Goal: Task Accomplishment & Management: Manage account settings

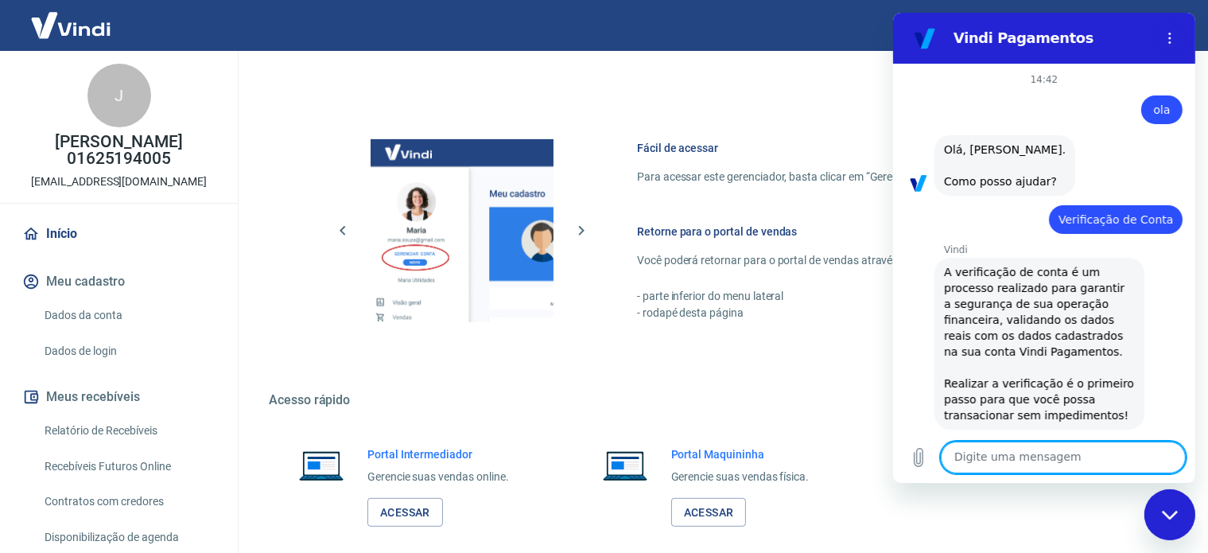
scroll to position [1402, 0]
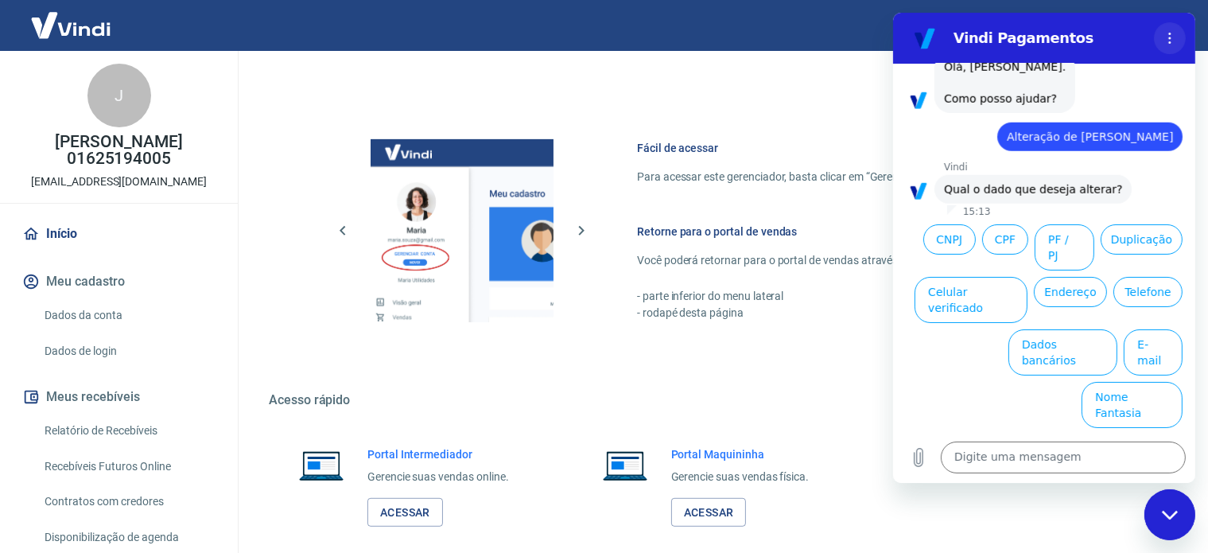
click at [1165, 33] on icon "Menu de opções" at bounding box center [1169, 38] width 13 height 13
click at [829, 96] on div "Fácil de acessar Para acessar este gerenciador, basta clicar em “Gerenciar cont…" at bounding box center [719, 228] width 901 height 266
click at [1035, 490] on div "Portal Intermediador Gerencie suas vendas online. Acessar Portal Maquininha Ger…" at bounding box center [719, 486] width 901 height 119
click at [940, 31] on div "Vindi Pagamentos" at bounding box center [1043, 38] width 207 height 19
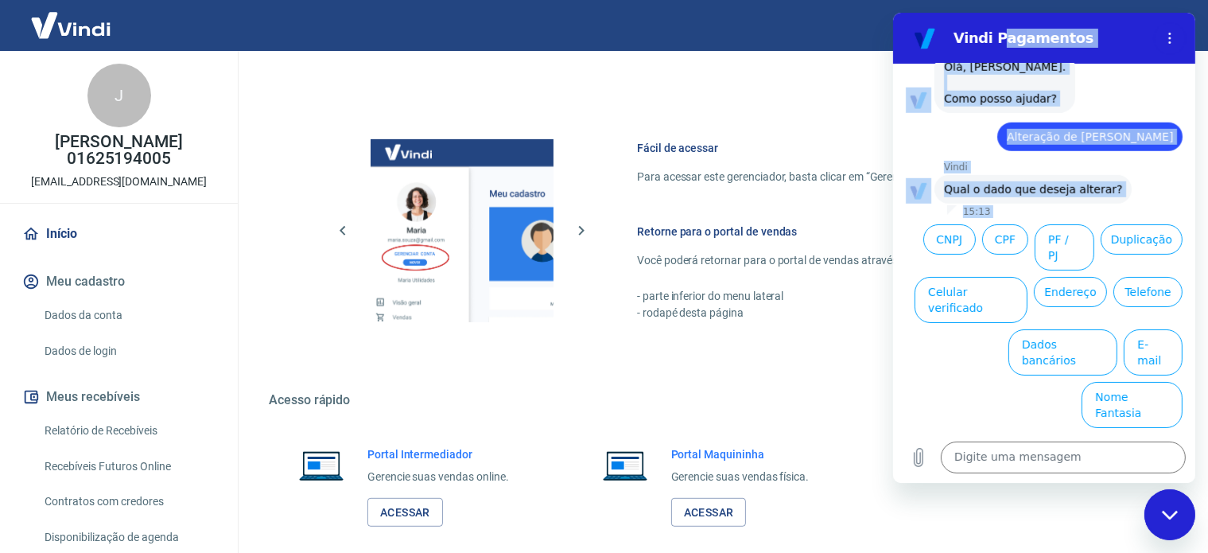
drag, startPoint x: 994, startPoint y: 34, endPoint x: 1029, endPoint y: 242, distance: 210.5
click at [1019, 254] on div "Vindi Pagamentos 14:42 Web User 68caf2f05bc8b40c7b3c57c2 diz: [PERSON_NAME] diz…" at bounding box center [1043, 248] width 302 height 470
click at [1111, 64] on div "14:42 Web User 68caf2f05bc8b40c7b3c57c2 diz: [PERSON_NAME] diz: [PERSON_NAME], …" at bounding box center [1043, 248] width 302 height 368
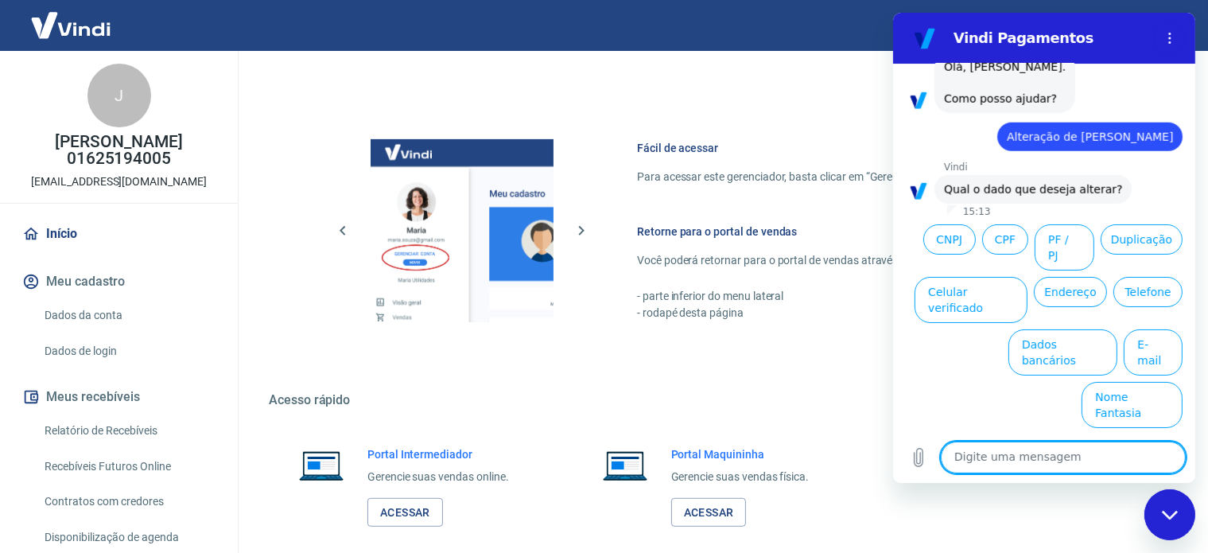
click at [962, 458] on textarea at bounding box center [1062, 457] width 245 height 32
type textarea "finalizar"
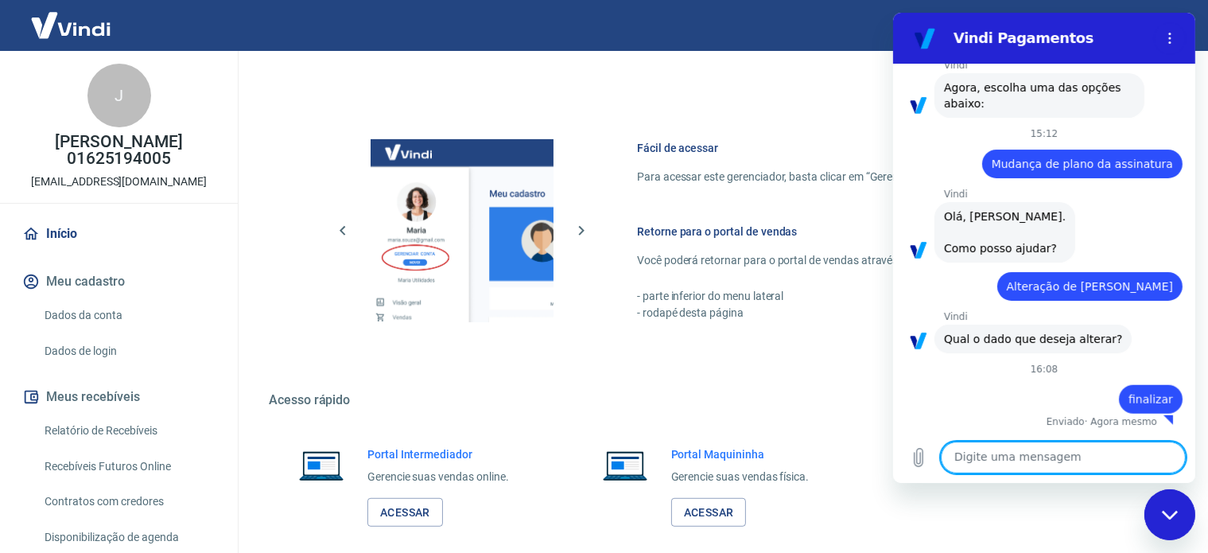
scroll to position [958, 0]
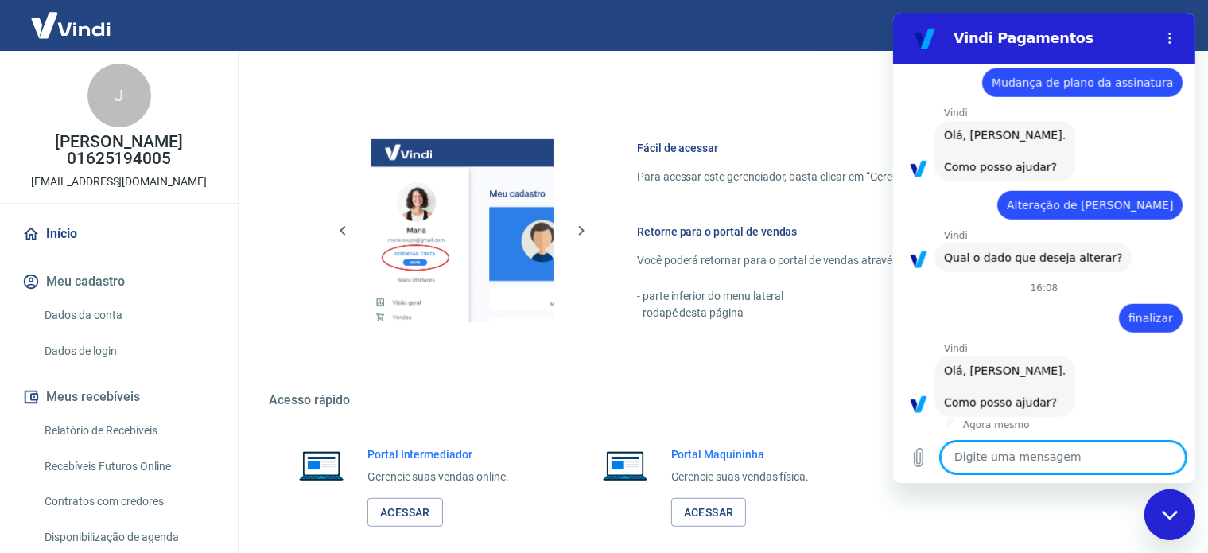
click at [1175, 510] on icon "Fechar janela de mensagens" at bounding box center [1169, 514] width 17 height 10
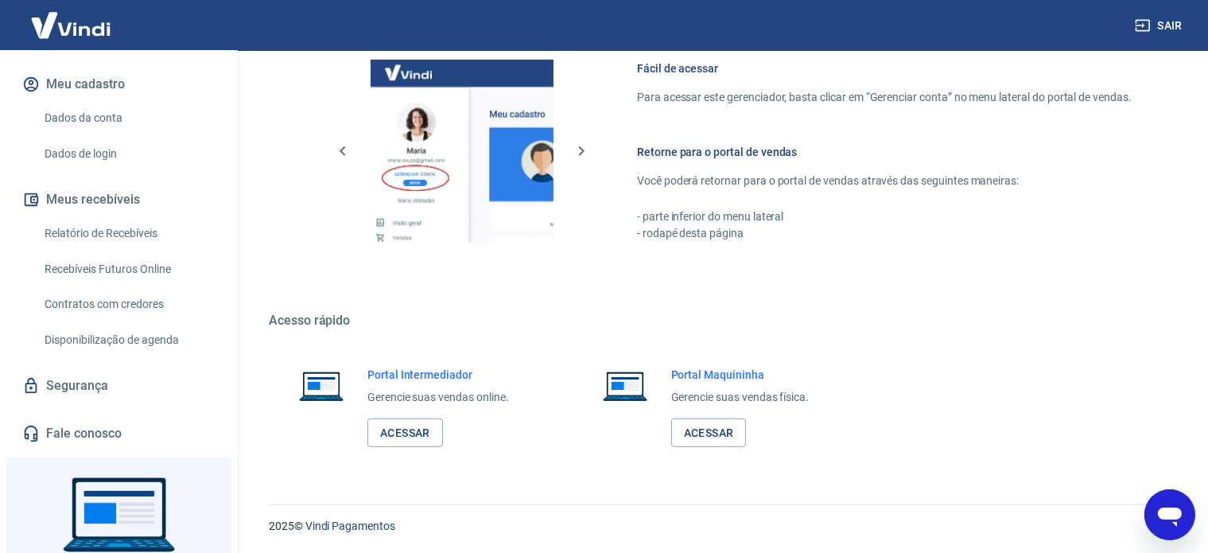
scroll to position [239, 0]
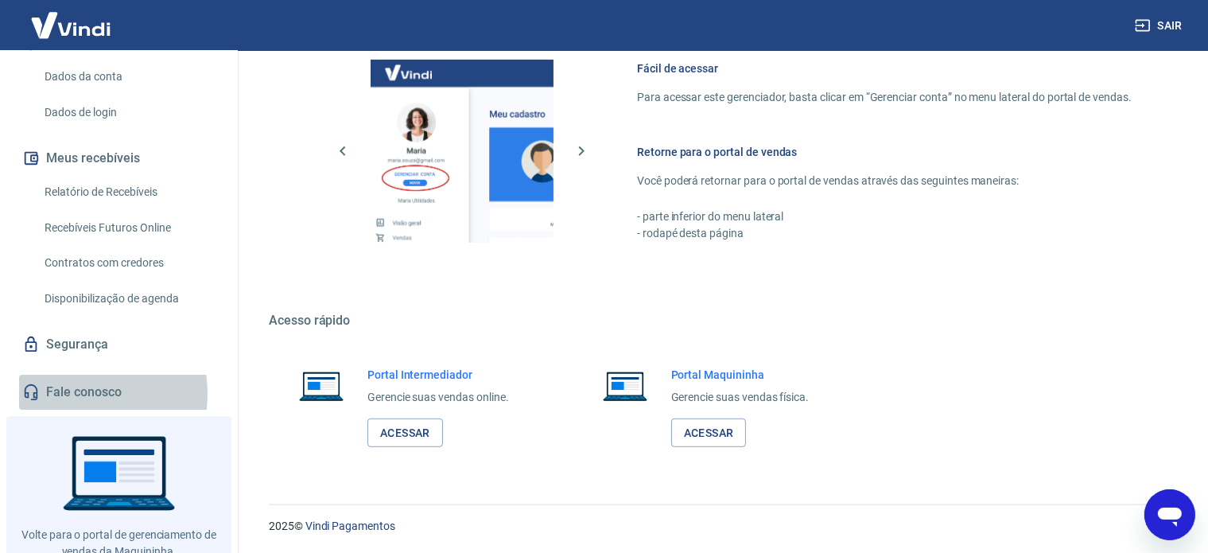
click at [70, 394] on link "Fale conosco" at bounding box center [119, 392] width 200 height 35
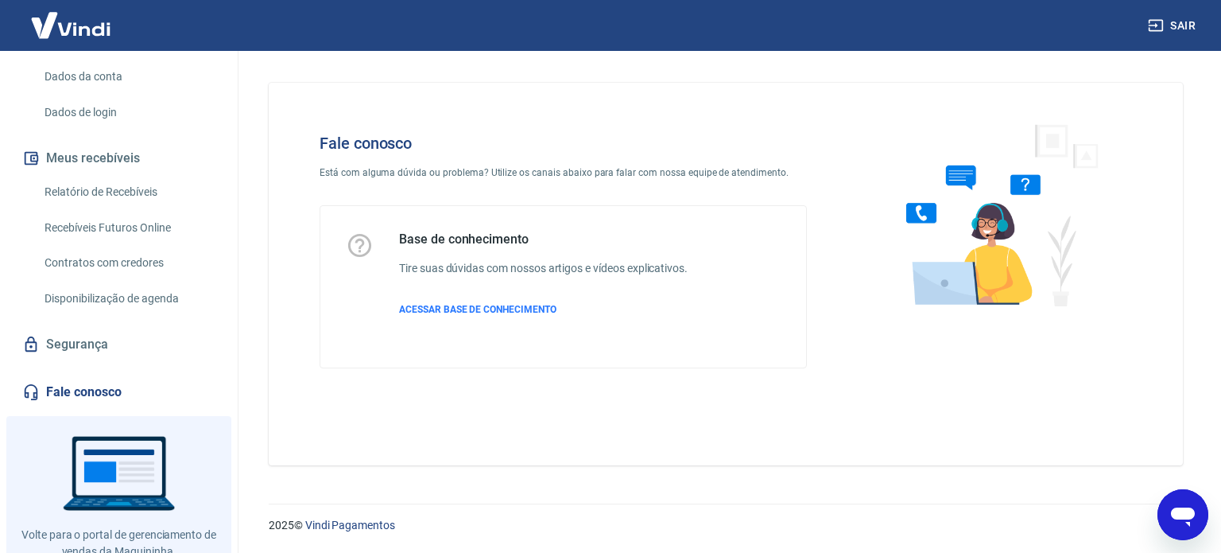
click at [971, 250] on img at bounding box center [996, 214] width 242 height 212
click at [1033, 185] on img at bounding box center [996, 214] width 242 height 212
click at [947, 289] on img at bounding box center [996, 214] width 242 height 212
click at [993, 305] on img at bounding box center [996, 214] width 242 height 212
click at [442, 308] on span "ACESSAR BASE DE CONHECIMENTO" at bounding box center [477, 309] width 157 height 11
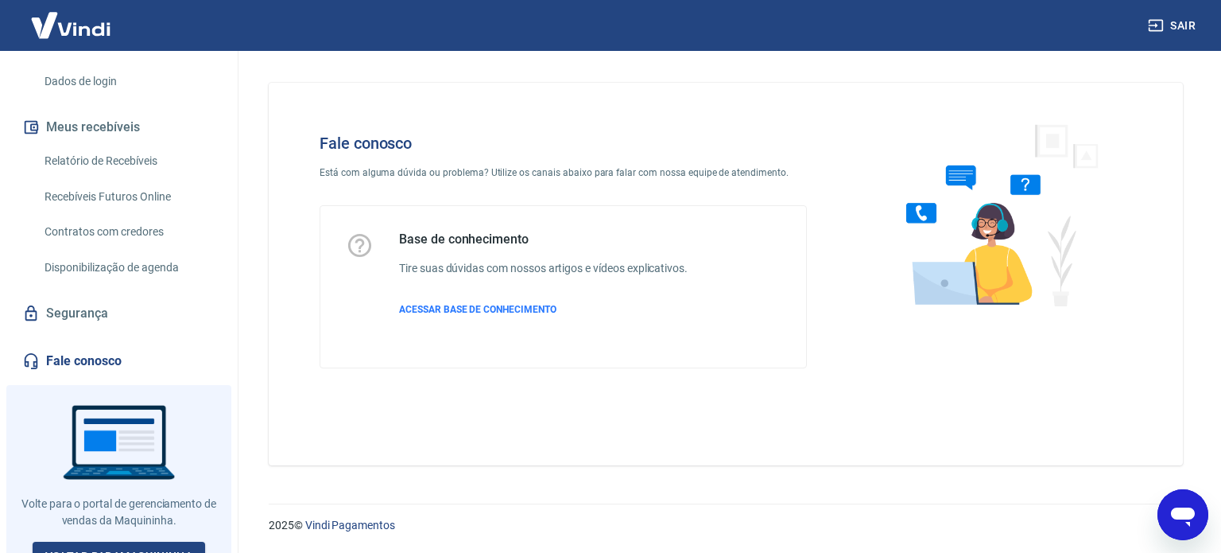
scroll to position [286, 0]
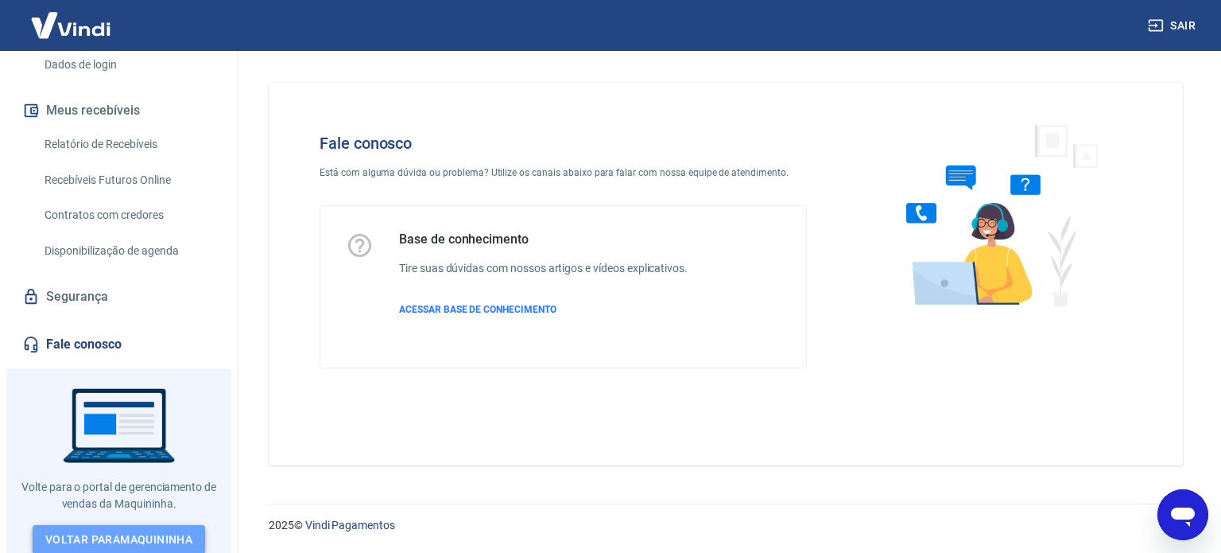
click at [124, 536] on link "Voltar para Maquininha" at bounding box center [119, 539] width 173 height 29
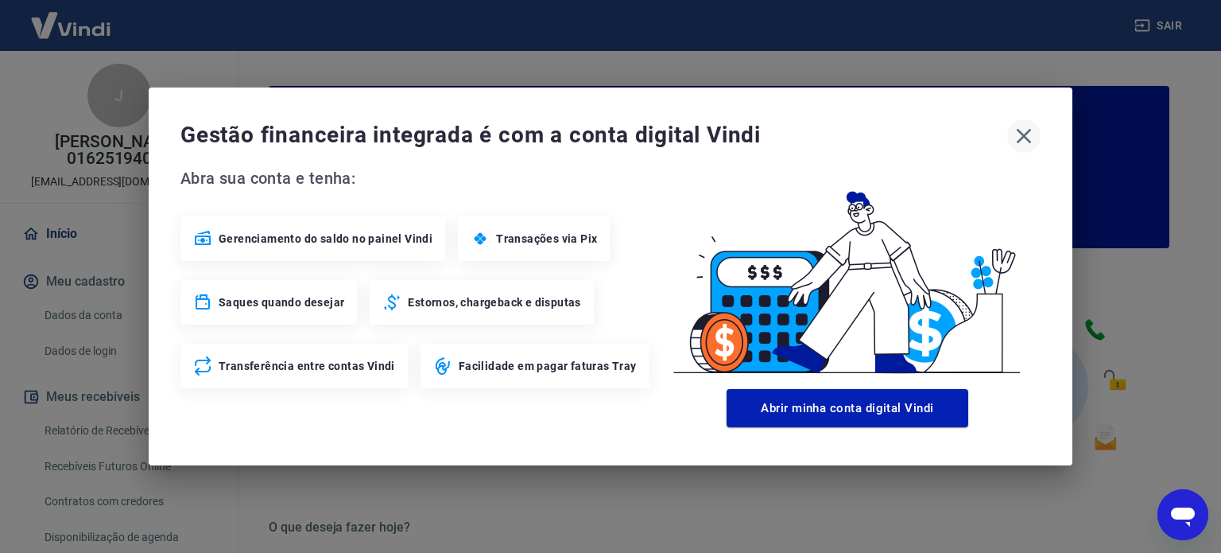
click at [1024, 130] on icon "button" at bounding box center [1023, 135] width 25 height 25
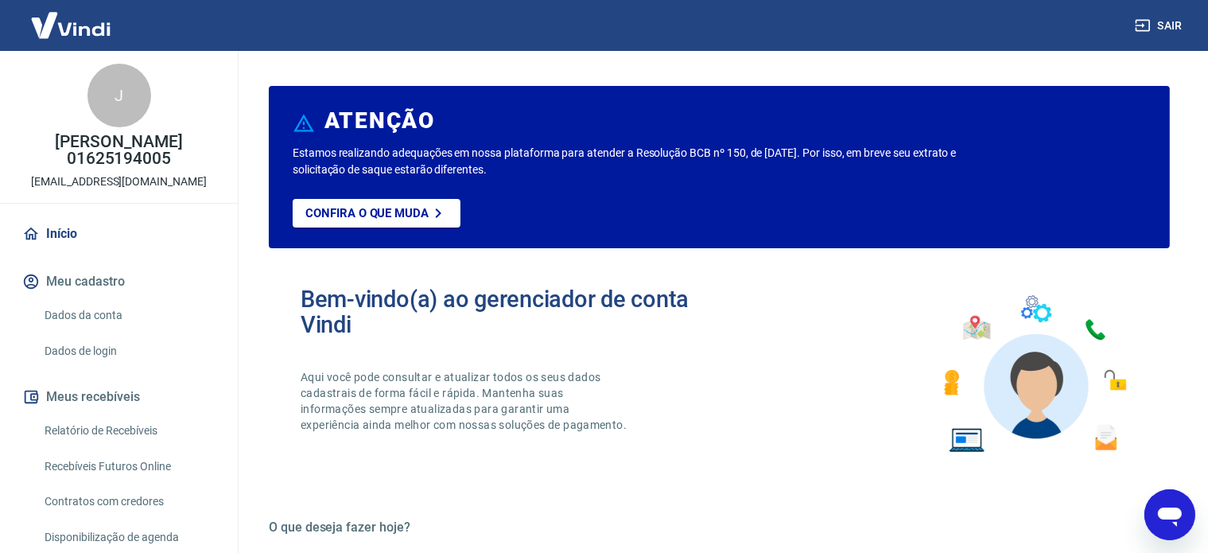
click at [115, 91] on div "J" at bounding box center [119, 96] width 64 height 64
click at [112, 178] on p "[EMAIL_ADDRESS][DOMAIN_NAME]" at bounding box center [119, 181] width 176 height 17
click at [80, 295] on button "Meu cadastro" at bounding box center [119, 281] width 200 height 35
click at [82, 361] on link "Dados de login" at bounding box center [128, 351] width 181 height 33
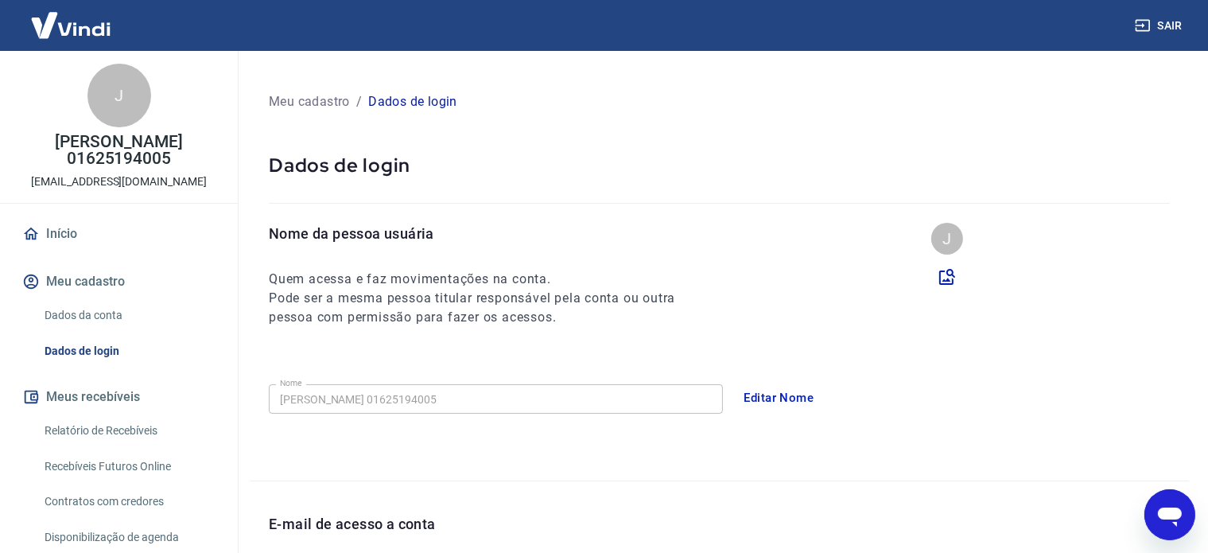
click at [87, 314] on link "Dados da conta" at bounding box center [128, 315] width 181 height 33
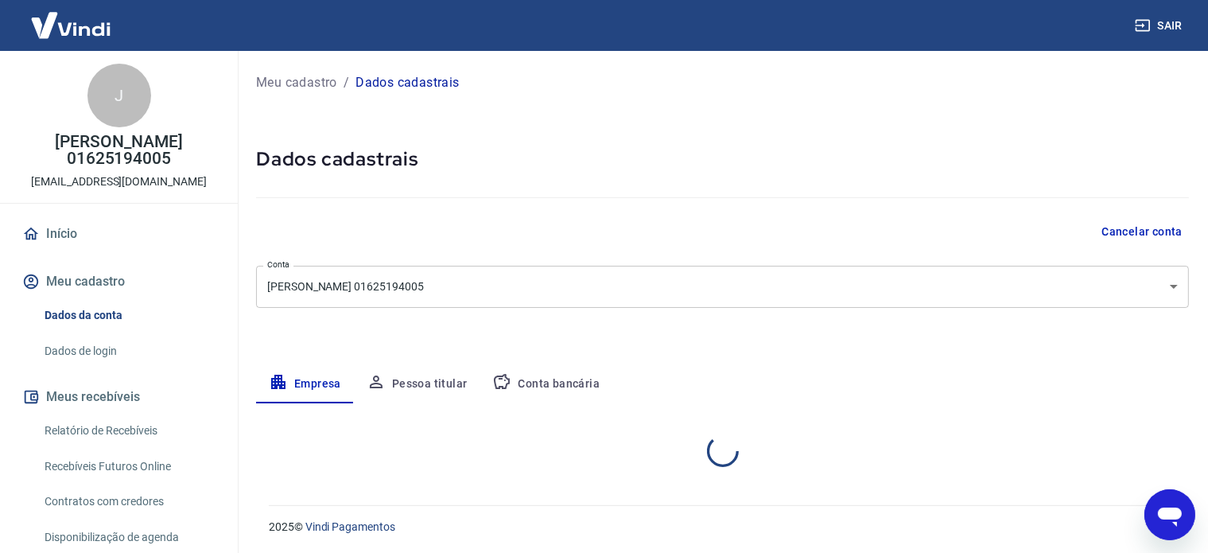
select select "RS"
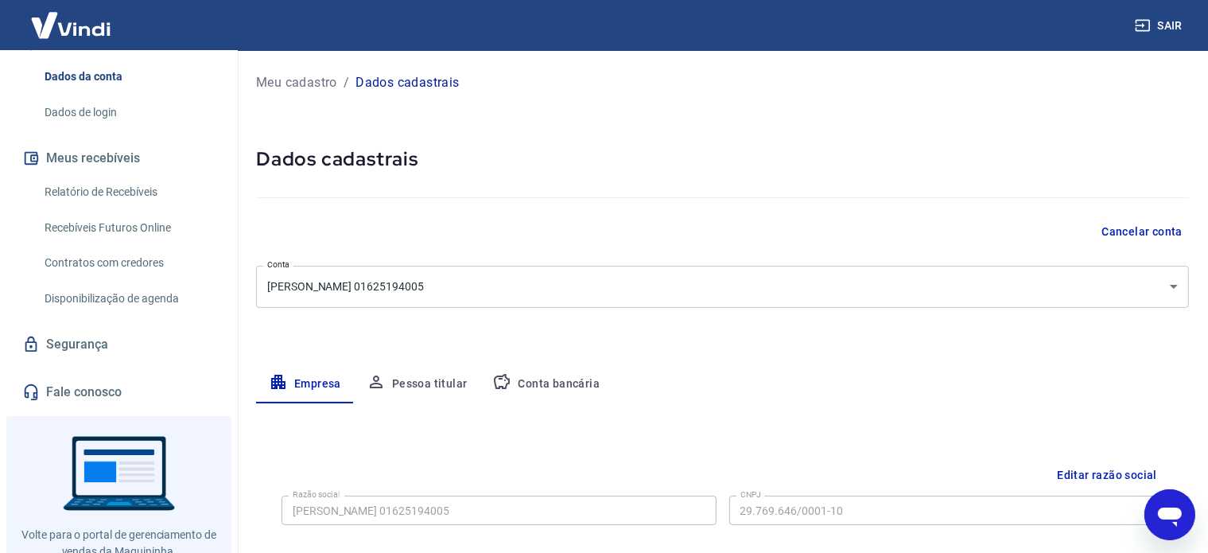
click at [94, 301] on link "Disponibilização de agenda" at bounding box center [128, 298] width 181 height 33
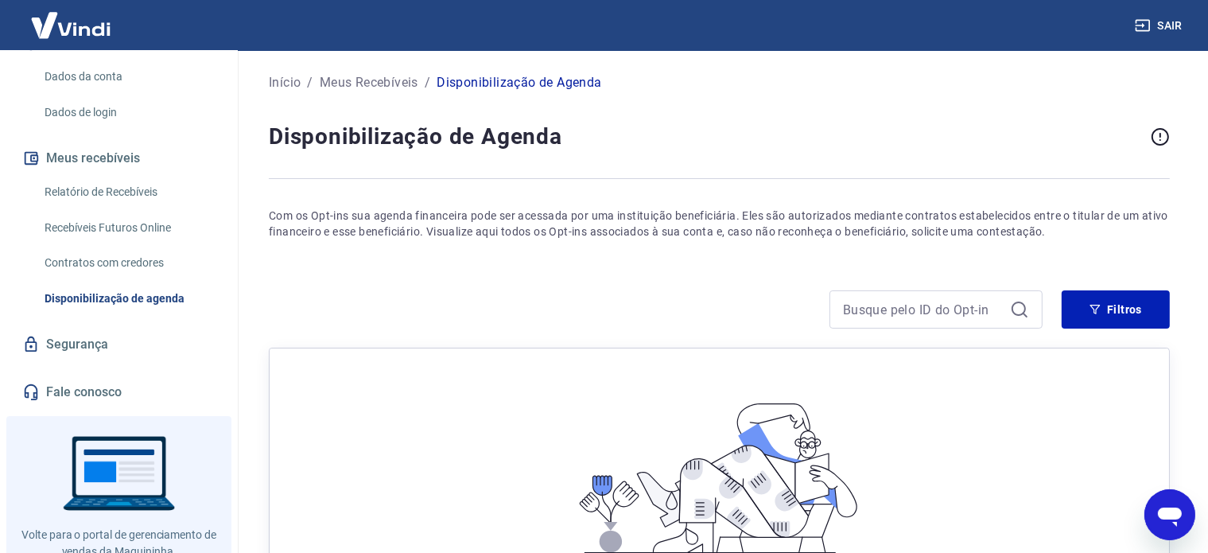
click at [43, 359] on link "Segurança" at bounding box center [119, 344] width 200 height 35
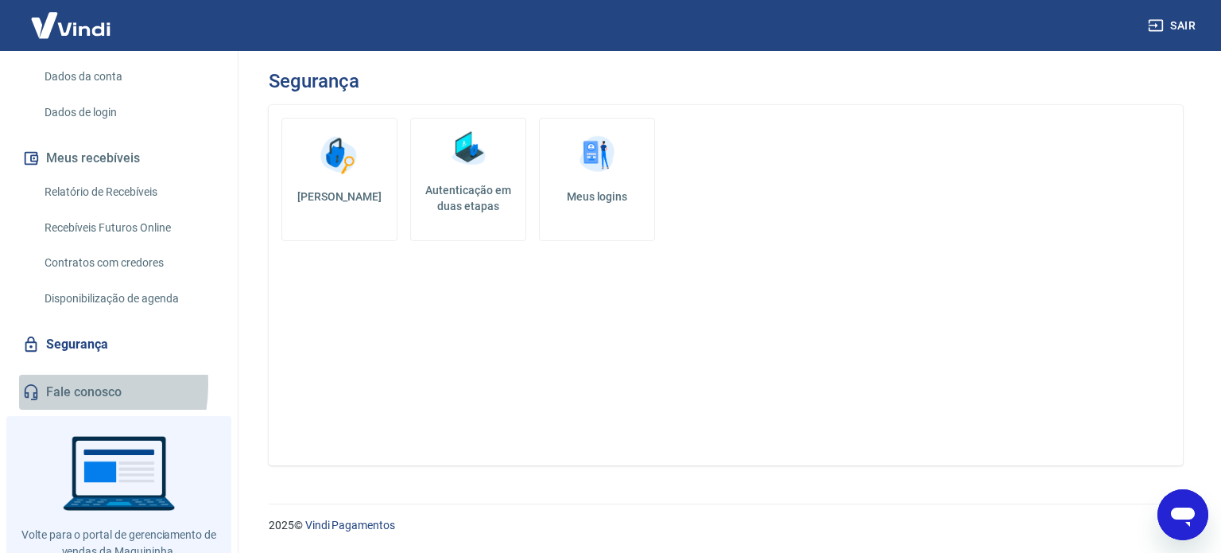
click at [41, 384] on link "Fale conosco" at bounding box center [119, 392] width 200 height 35
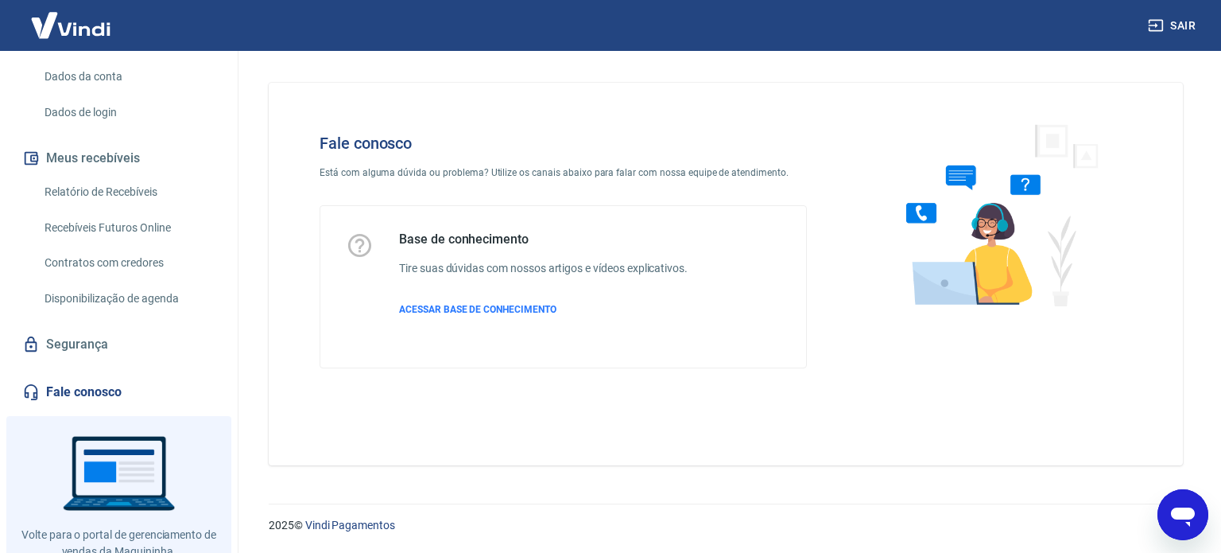
click at [479, 320] on div "Base de conhecimento Tire suas dúvidas com nossos artigos e vídeos explicativos…" at bounding box center [543, 286] width 289 height 111
click at [481, 309] on span "ACESSAR BASE DE CONHECIMENTO" at bounding box center [477, 309] width 157 height 11
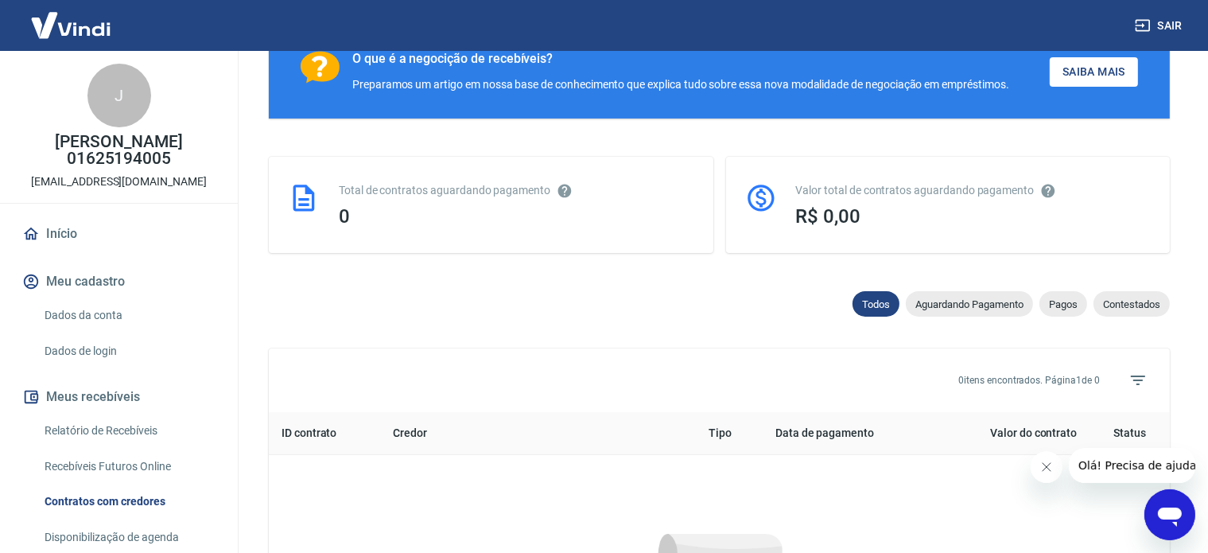
scroll to position [264, 0]
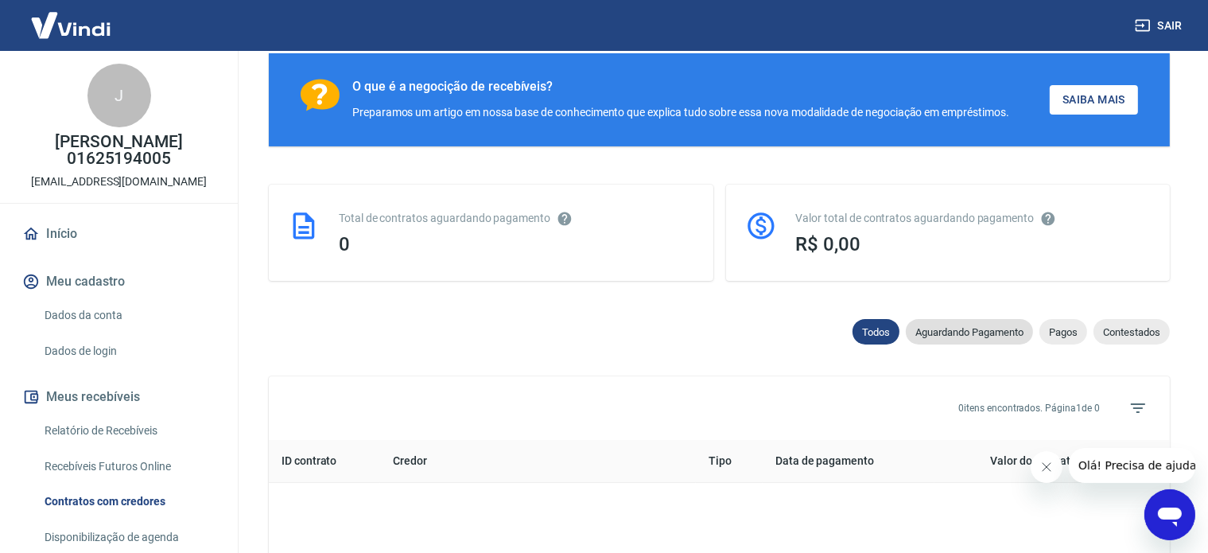
click at [996, 327] on span "Aguardando Pagamento" at bounding box center [969, 332] width 127 height 12
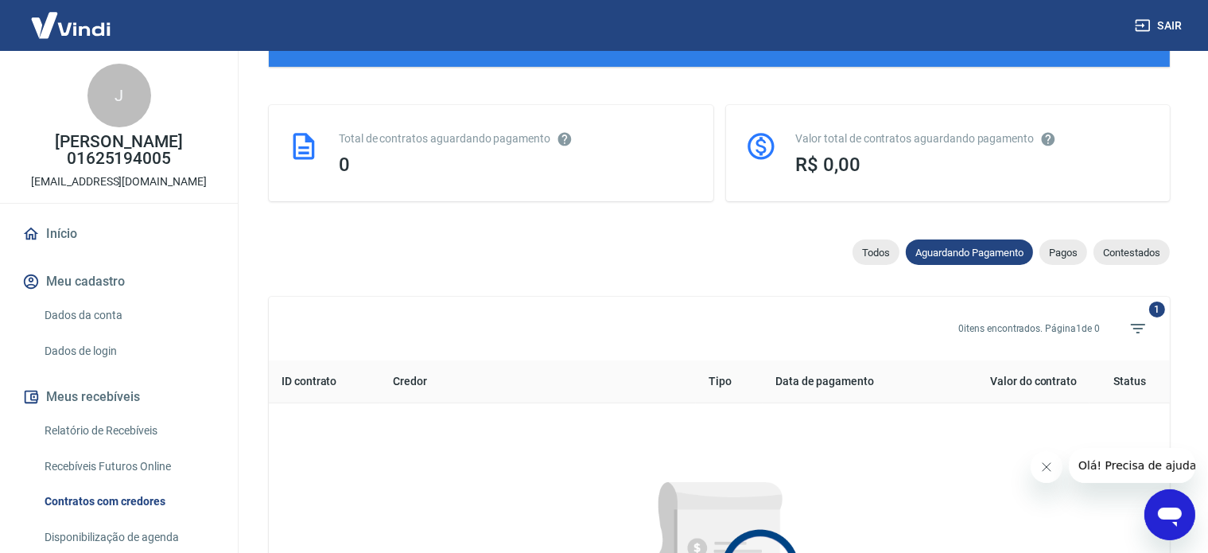
scroll to position [264, 0]
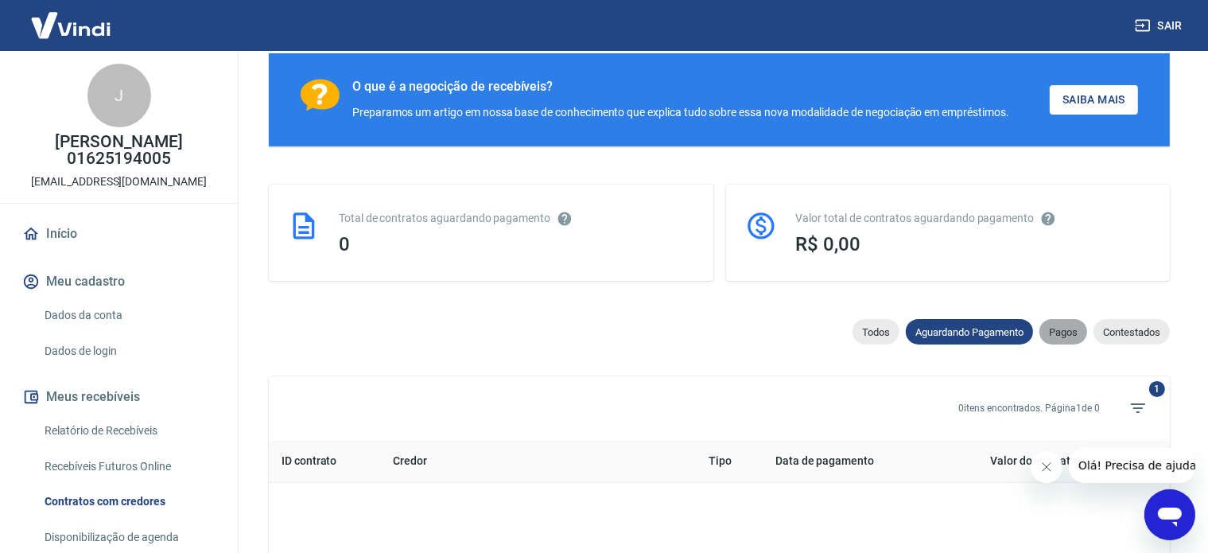
click at [1058, 335] on span "Pagos" at bounding box center [1063, 332] width 48 height 12
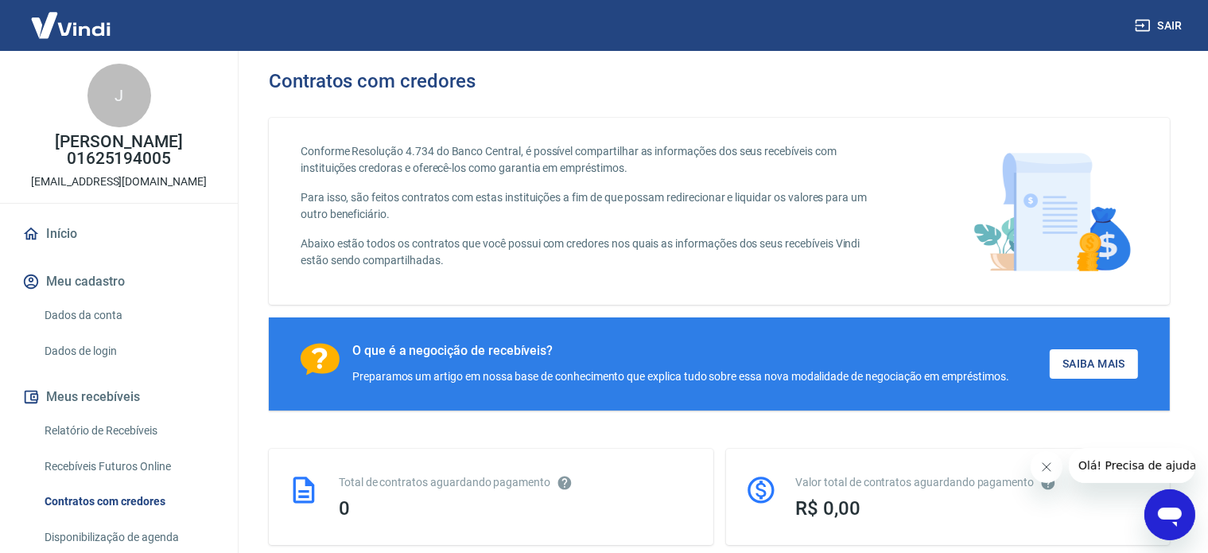
select select "waiting_payment"
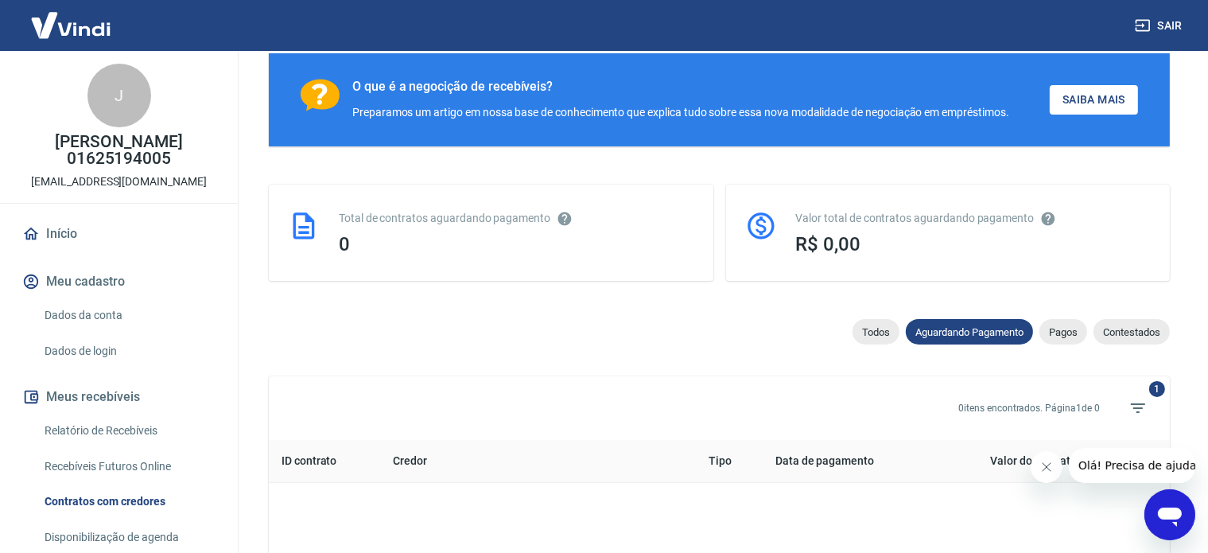
select select
